Goal: Task Accomplishment & Management: Manage account settings

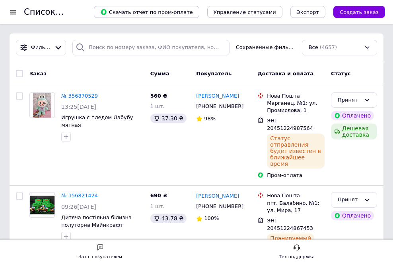
scroll to position [44, 0]
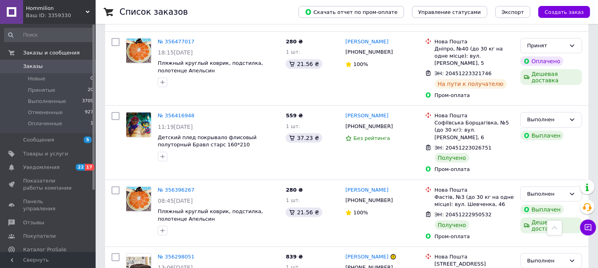
scroll to position [1062, 0]
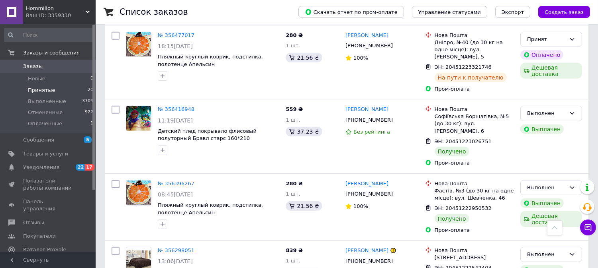
click at [52, 89] on li "Принятые 20" at bounding box center [49, 90] width 98 height 11
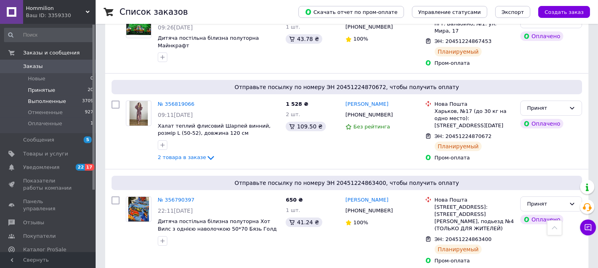
scroll to position [88, 0]
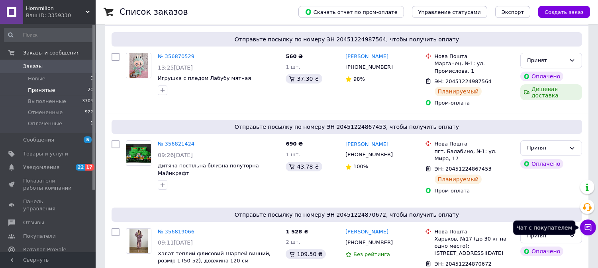
click at [594, 227] on button "Чат с покупателем" at bounding box center [588, 228] width 16 height 16
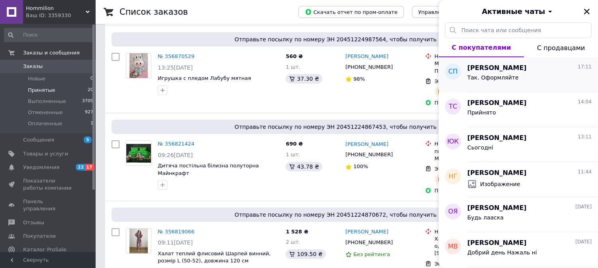
click at [514, 76] on div "Так. Оформляйте" at bounding box center [529, 79] width 124 height 13
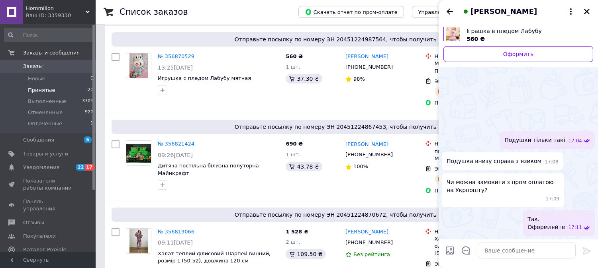
scroll to position [399, 0]
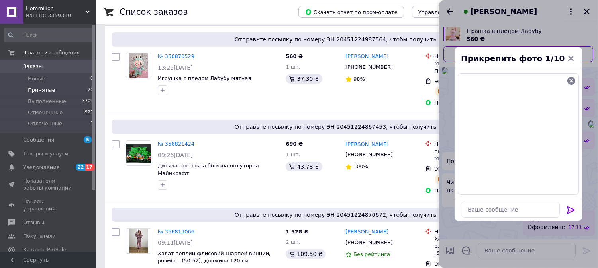
click at [571, 209] on icon at bounding box center [571, 210] width 10 height 10
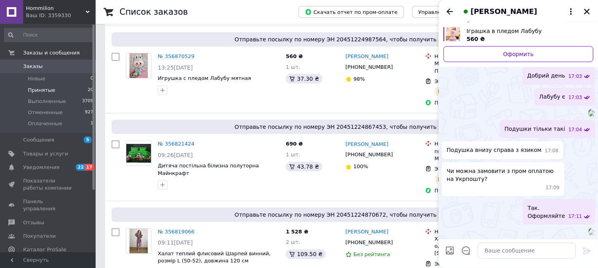
scroll to position [522, 0]
click at [588, 228] on div at bounding box center [591, 232] width 6 height 8
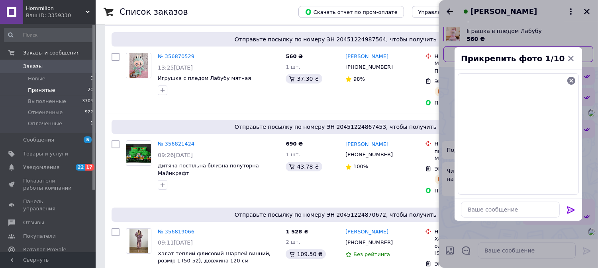
click at [567, 210] on icon at bounding box center [571, 210] width 10 height 10
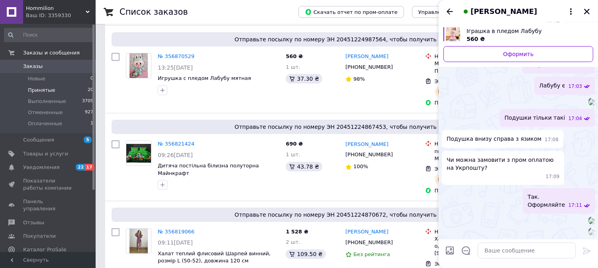
scroll to position [644, 0]
click at [516, 252] on textarea at bounding box center [526, 251] width 98 height 16
type textarea "Лабубу яку?"
click at [588, 251] on icon at bounding box center [587, 251] width 8 height 7
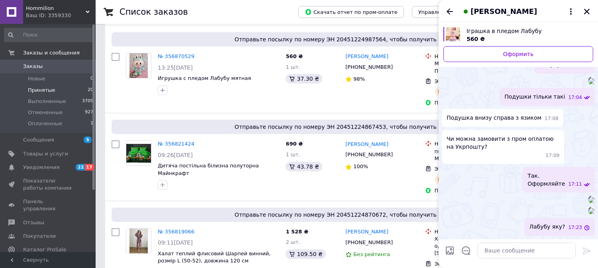
scroll to position [665, 0]
click at [29, 63] on span "Заказы" at bounding box center [33, 66] width 20 height 7
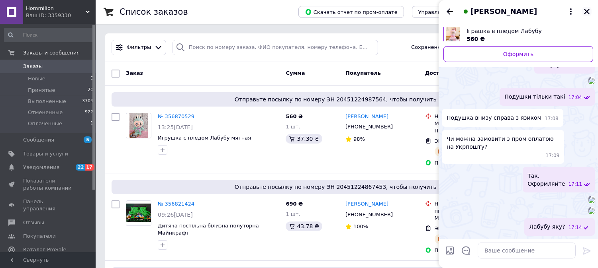
click at [587, 11] on icon "Закрыть" at bounding box center [587, 12] width 6 height 6
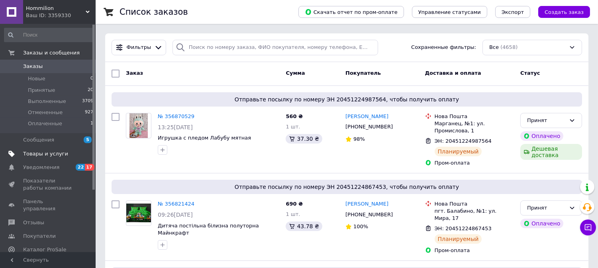
click at [56, 152] on span "Товары и услуги" at bounding box center [45, 154] width 45 height 7
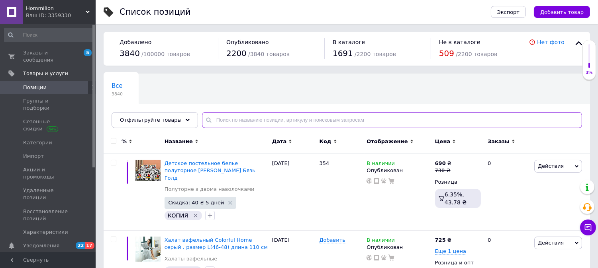
click at [239, 117] on input "text" at bounding box center [392, 120] width 380 height 16
type input "K"
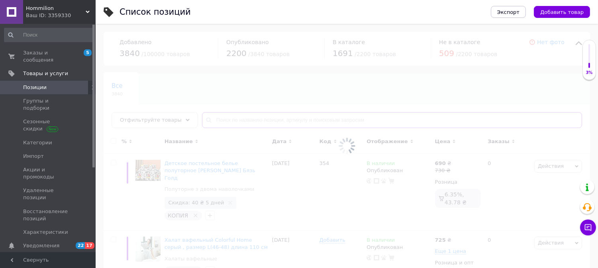
type input "K"
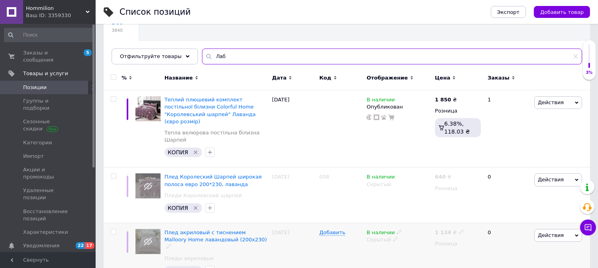
scroll to position [133, 0]
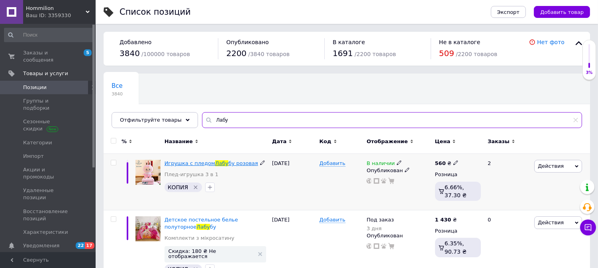
type input "Лабу"
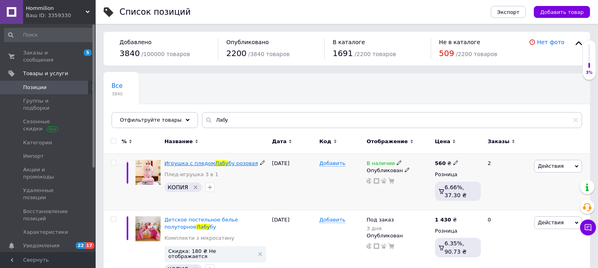
click at [196, 164] on span "Игрушка с пледом" at bounding box center [189, 163] width 51 height 6
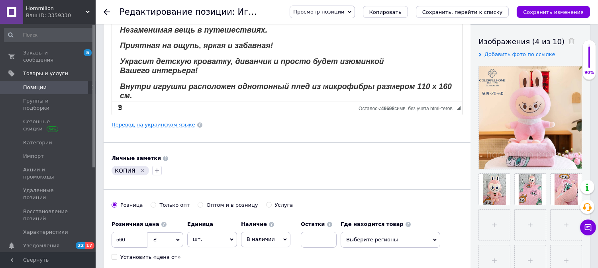
scroll to position [133, 0]
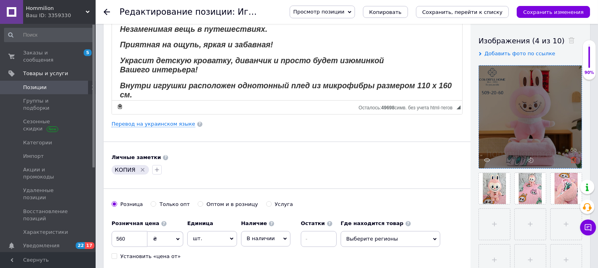
click at [573, 160] on icon at bounding box center [573, 160] width 6 height 6
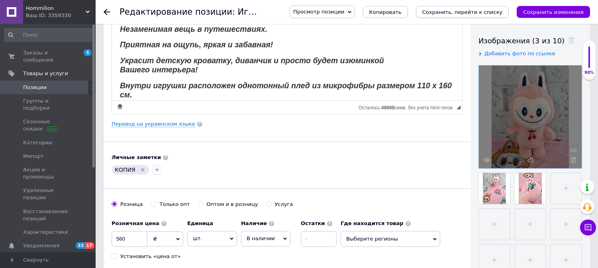
click at [470, 11] on icon "Сохранить, перейти к списку" at bounding box center [462, 12] width 80 height 6
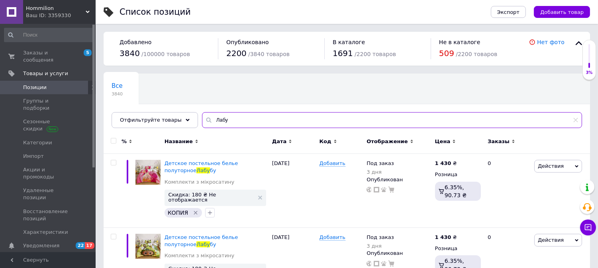
click at [245, 121] on input "Лабу" at bounding box center [392, 120] width 380 height 16
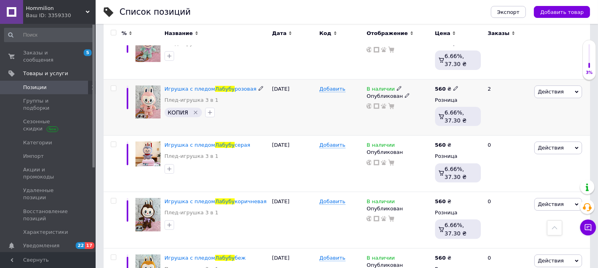
scroll to position [592, 0]
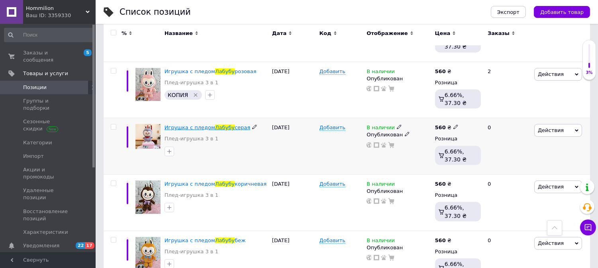
type input "Лабубу"
click at [194, 125] on span "Игрушка с пледом" at bounding box center [189, 128] width 51 height 6
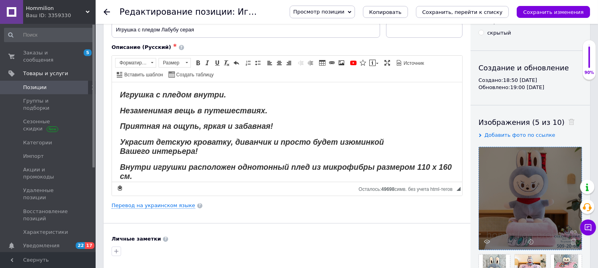
scroll to position [133, 0]
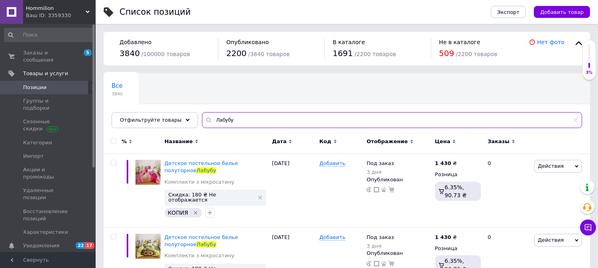
click at [264, 121] on input "Лабубу" at bounding box center [392, 120] width 380 height 16
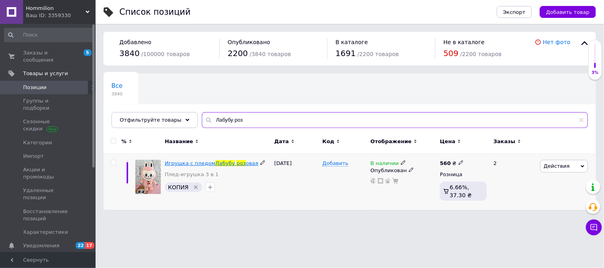
type input "Лабубу роз"
click at [202, 165] on span "Игрушка с пледом" at bounding box center [190, 163] width 51 height 6
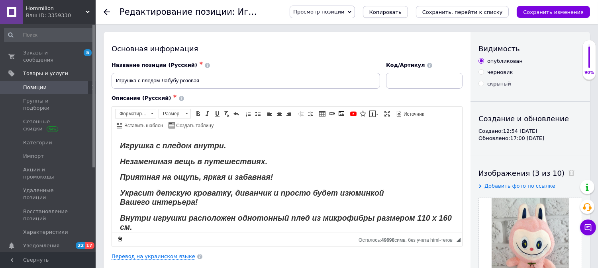
click at [401, 14] on span "Копировать" at bounding box center [385, 12] width 32 height 6
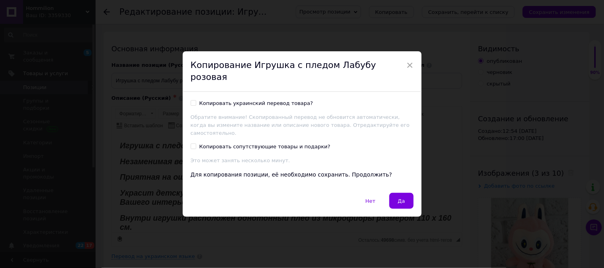
click at [194, 102] on input "Копировать украинский перевод товара?" at bounding box center [193, 102] width 5 height 5
checkbox input "true"
drag, startPoint x: 403, startPoint y: 189, endPoint x: 292, endPoint y: 55, distance: 173.3
click at [403, 198] on span "Да" at bounding box center [401, 201] width 7 height 6
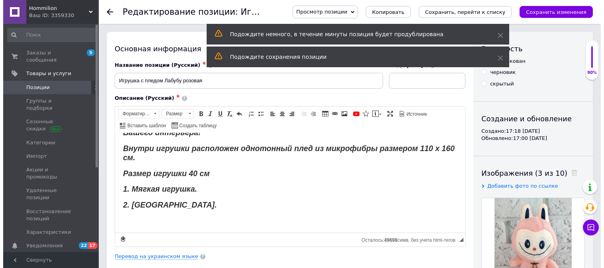
scroll to position [70, 0]
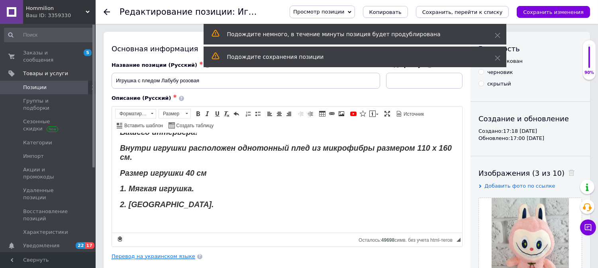
click at [172, 256] on link "Перевод на украинском языке" at bounding box center [153, 257] width 84 height 6
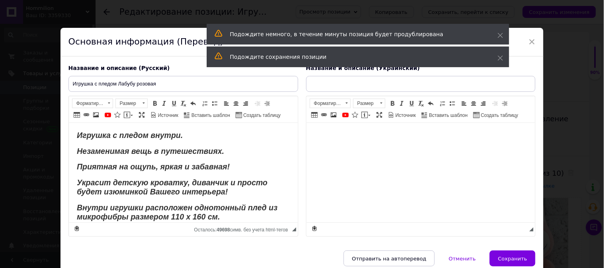
scroll to position [0, 0]
type input "Іграшка в пледом Лабубу"
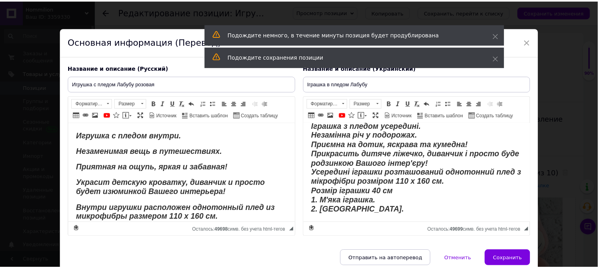
scroll to position [46, 0]
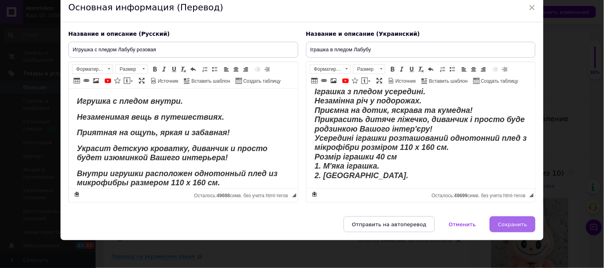
click at [512, 222] on span "Сохранить" at bounding box center [512, 225] width 29 height 6
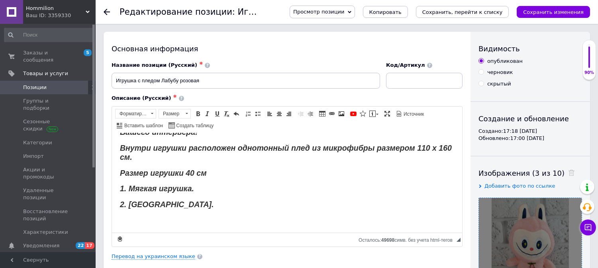
scroll to position [88, 0]
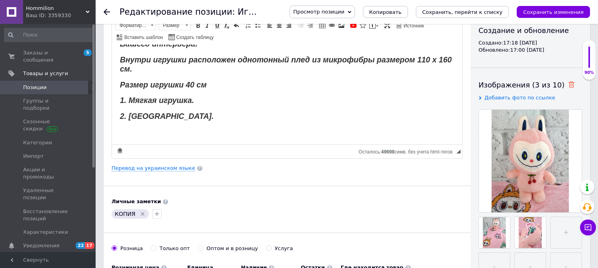
click at [568, 86] on icon at bounding box center [571, 85] width 6 height 6
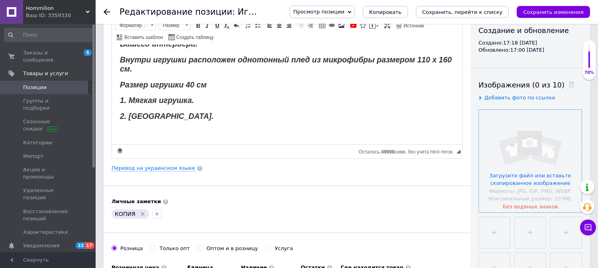
click at [515, 154] on input "file" at bounding box center [530, 161] width 103 height 103
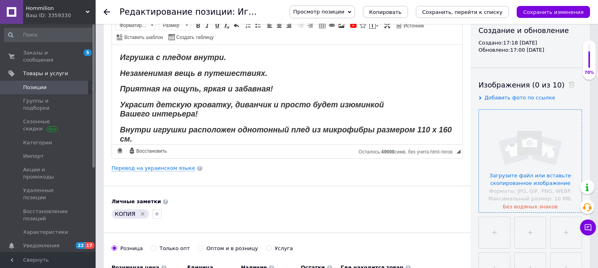
click at [530, 145] on input "file" at bounding box center [530, 161] width 103 height 103
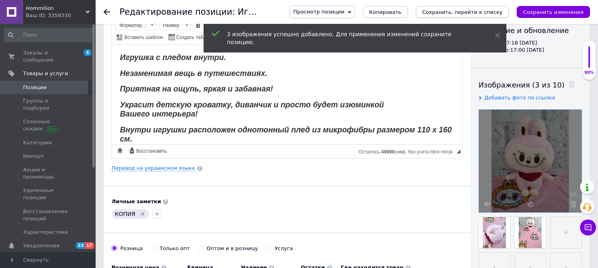
click at [466, 9] on icon "Сохранить, перейти к списку" at bounding box center [462, 12] width 80 height 6
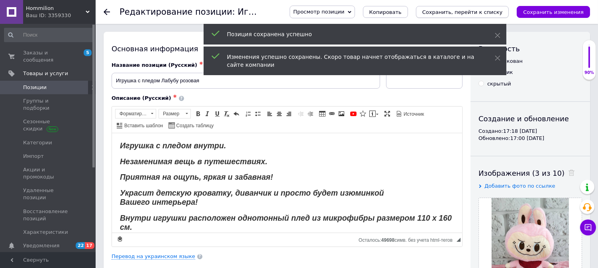
click at [458, 9] on icon "Сохранить, перейти к списку" at bounding box center [462, 12] width 80 height 6
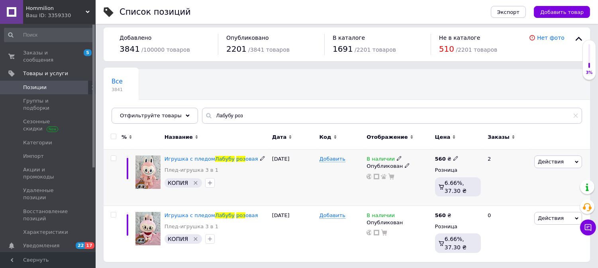
scroll to position [6, 0]
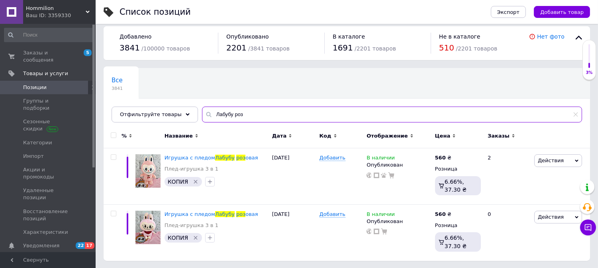
click at [256, 113] on input "Лабубу роз" at bounding box center [392, 115] width 380 height 16
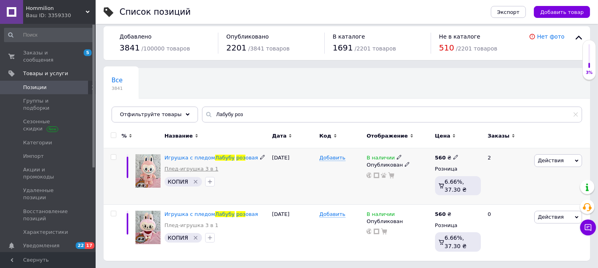
click at [190, 170] on link "Плед-игрушка 3 в 1" at bounding box center [191, 169] width 54 height 7
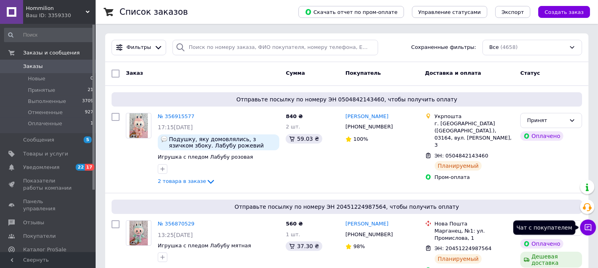
click at [587, 226] on icon at bounding box center [588, 228] width 8 height 8
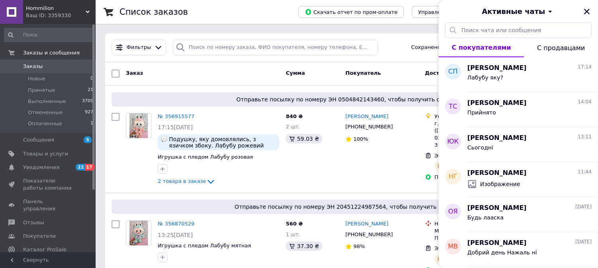
click at [585, 14] on icon "Закрыть" at bounding box center [586, 11] width 7 height 7
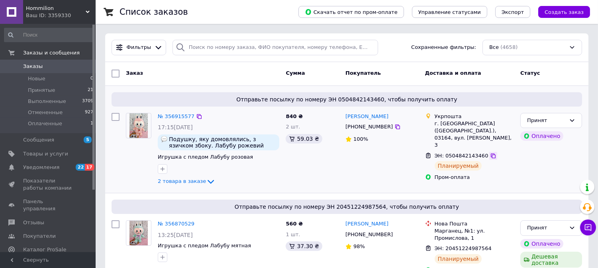
click at [490, 153] on icon at bounding box center [493, 156] width 6 height 6
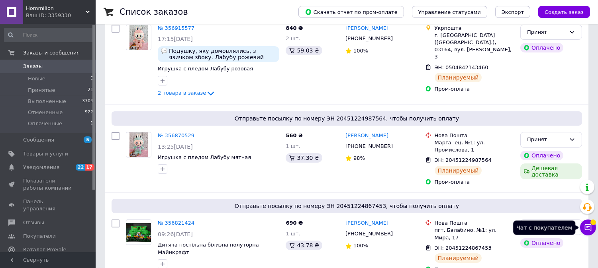
click at [591, 229] on icon at bounding box center [588, 228] width 7 height 7
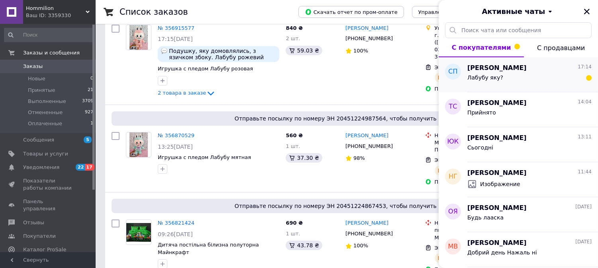
click at [519, 76] on div "Лабубу яку?" at bounding box center [529, 79] width 124 height 13
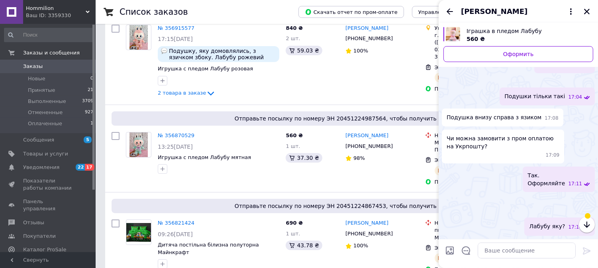
scroll to position [514, 0]
click at [585, 224] on icon "button" at bounding box center [587, 225] width 10 height 10
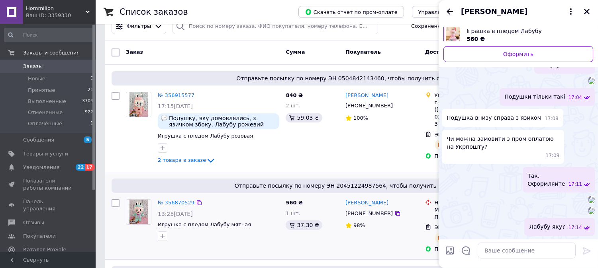
scroll to position [0, 0]
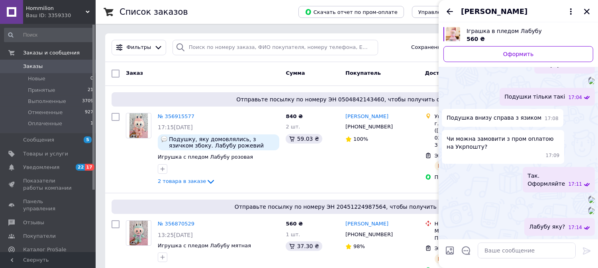
click at [27, 66] on span "Заказы" at bounding box center [33, 66] width 20 height 7
click at [586, 10] on icon "Закрыть" at bounding box center [587, 12] width 6 height 6
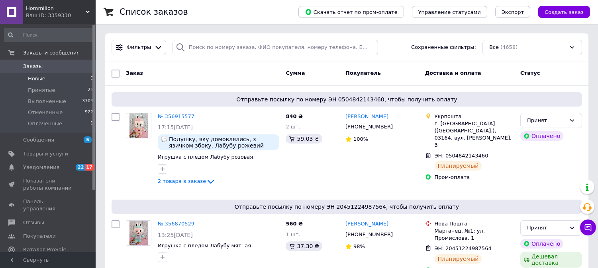
click at [45, 77] on li "Новые 0" at bounding box center [49, 78] width 98 height 11
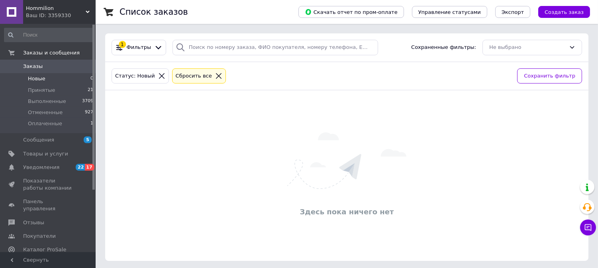
click at [63, 78] on li "Новые 0" at bounding box center [49, 78] width 98 height 11
click at [28, 90] on span "Принятые" at bounding box center [41, 90] width 27 height 7
